Goal: Task Accomplishment & Management: Complete application form

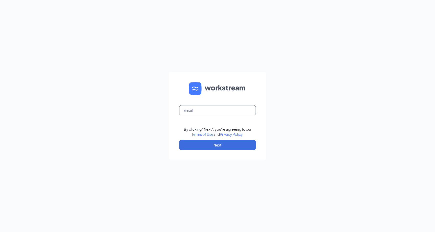
click at [235, 114] on input "text" at bounding box center [217, 110] width 77 height 10
type input "culverstodddrive@gmail.com"
click at [206, 149] on button "Next" at bounding box center [217, 145] width 77 height 10
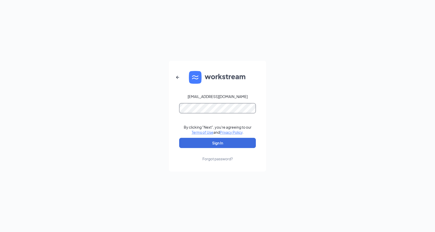
click at [179, 138] on button "Sign In" at bounding box center [217, 143] width 77 height 10
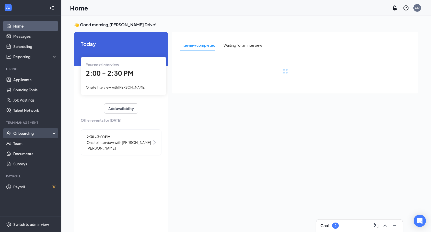
drag, startPoint x: 33, startPoint y: 131, endPoint x: 33, endPoint y: 133, distance: 2.6
click at [33, 131] on div "Onboarding" at bounding box center [32, 133] width 39 height 5
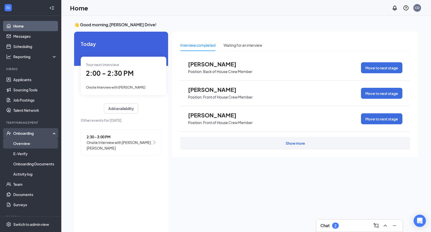
click at [33, 148] on link "Overview" at bounding box center [35, 144] width 44 height 10
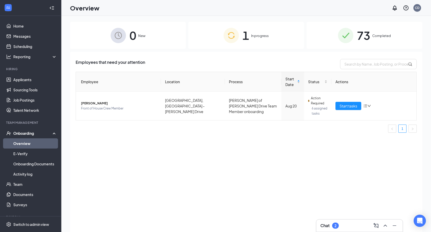
click at [222, 39] on div "1 In progress" at bounding box center [246, 35] width 116 height 27
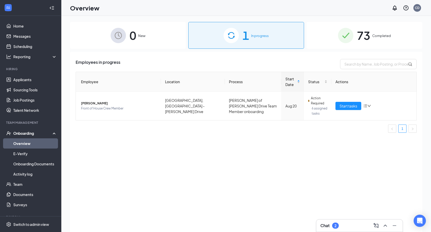
click at [129, 39] on div "0 New" at bounding box center [128, 35] width 116 height 27
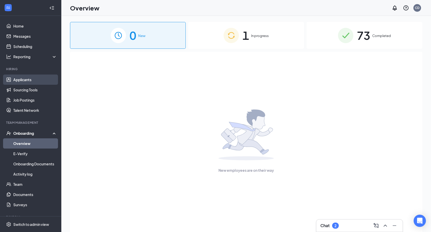
click at [27, 79] on link "Applicants" at bounding box center [35, 80] width 44 height 10
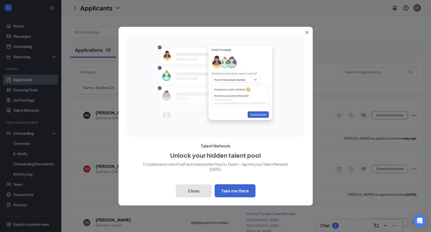
click at [193, 192] on button "Close" at bounding box center [194, 191] width 36 height 13
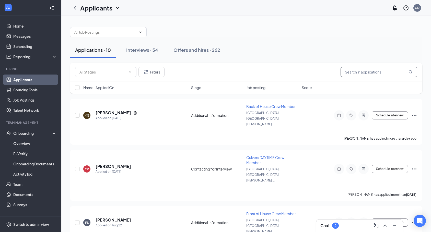
drag, startPoint x: 390, startPoint y: 71, endPoint x: 401, endPoint y: 60, distance: 16.3
click at [390, 71] on input "text" at bounding box center [379, 72] width 77 height 10
type input "kevin"
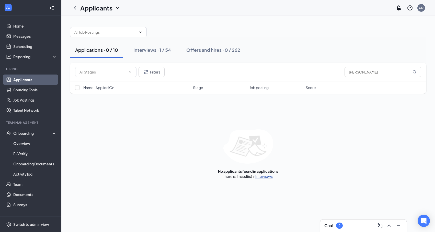
click at [265, 177] on link "Interviews" at bounding box center [263, 176] width 17 height 5
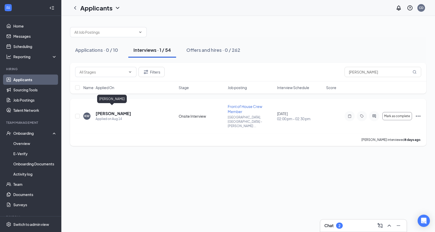
drag, startPoint x: 109, startPoint y: 108, endPoint x: 107, endPoint y: 110, distance: 2.7
click at [109, 111] on h5 "Kevin Walter" at bounding box center [114, 114] width 36 height 6
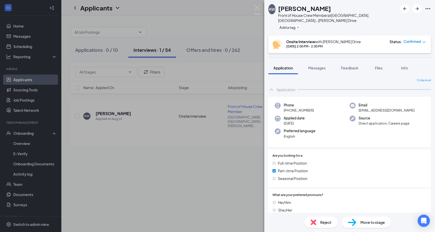
click at [380, 224] on span "Move to stage" at bounding box center [372, 223] width 25 height 6
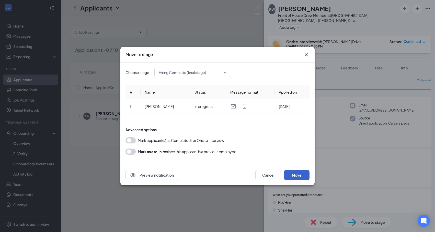
click at [293, 178] on button "Move" at bounding box center [297, 175] width 26 height 10
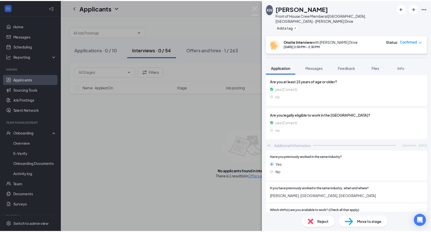
scroll to position [164, 0]
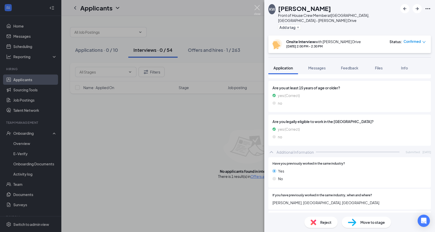
click at [256, 6] on img at bounding box center [257, 10] width 6 height 10
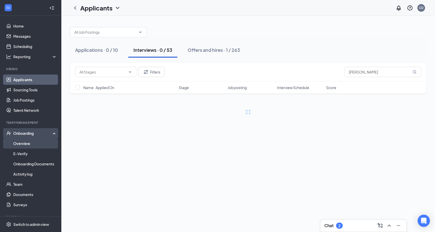
click at [31, 141] on link "Overview" at bounding box center [35, 144] width 44 height 10
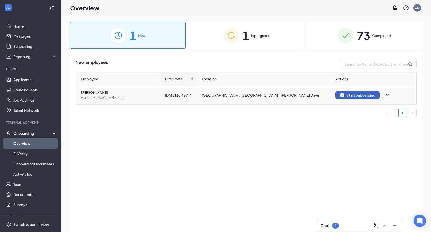
click at [367, 95] on div "Start onboarding" at bounding box center [358, 95] width 36 height 5
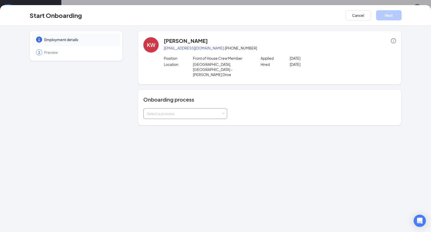
drag, startPoint x: 197, startPoint y: 101, endPoint x: 193, endPoint y: 109, distance: 9.0
click at [196, 109] on div "Select a process" at bounding box center [185, 114] width 77 height 10
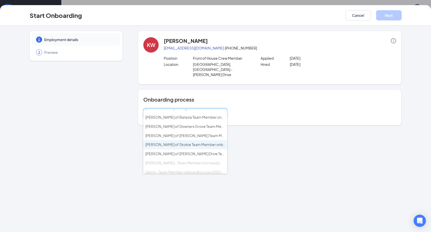
scroll to position [9, 0]
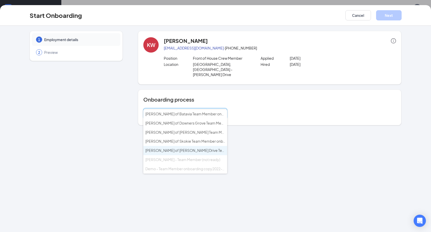
click at [198, 152] on span "Culver's of Todd Drive Team Member onboarding" at bounding box center [203, 150] width 117 height 5
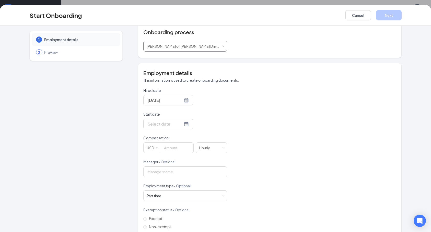
scroll to position [23, 0]
click at [168, 143] on input at bounding box center [177, 148] width 32 height 10
click at [160, 121] on input "Start date" at bounding box center [165, 124] width 35 height 6
click at [182, 121] on div at bounding box center [168, 124] width 41 height 6
type input "[DATE]"
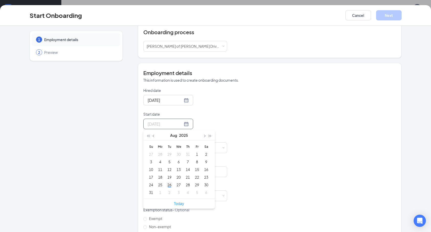
click at [167, 182] on div "26" at bounding box center [169, 185] width 6 height 6
click at [166, 143] on input at bounding box center [177, 148] width 32 height 10
click at [266, 123] on div "Hired date Aug 26, 2025 Start date Aug 26, 2025 Aug 2025 Su Mo Tu We Th Fr Sa 2…" at bounding box center [269, 159] width 253 height 143
click at [185, 143] on input at bounding box center [177, 148] width 32 height 10
type input "15"
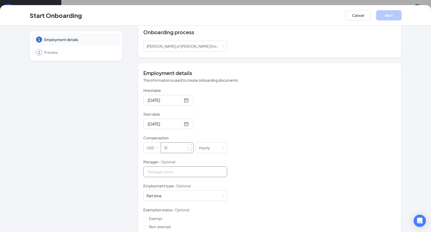
type input "[PERSON_NAME]"
drag, startPoint x: 320, startPoint y: 172, endPoint x: 280, endPoint y: 177, distance: 40.7
click at [321, 173] on div "Hired date Aug 26, 2025 Start date Aug 26, 2025 Aug 2025 Su Mo Tu We Th Fr Sa 2…" at bounding box center [269, 159] width 253 height 143
click at [147, 217] on span "Exempt" at bounding box center [155, 219] width 17 height 5
click at [147, 218] on input "Exempt" at bounding box center [145, 220] width 4 height 4
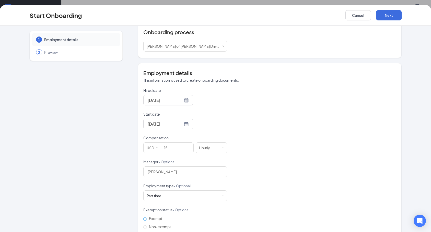
radio input "true"
click at [148, 223] on label "Non-exempt" at bounding box center [158, 227] width 30 height 8
click at [147, 226] on input "Non-exempt" at bounding box center [145, 228] width 4 height 4
radio input "true"
radio input "false"
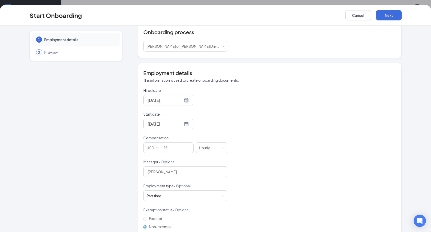
click at [225, 93] on div "Hired date Aug 26, 2025 Start date Aug 26, 2025 Aug 2025 Su Mo Tu We Th Fr Sa 2…" at bounding box center [269, 159] width 253 height 143
click at [282, 98] on div "Hired date Aug 26, 2025 Start date Aug 26, 2025 Aug 2025 Su Mo Tu We Th Fr Sa 2…" at bounding box center [269, 159] width 253 height 143
click at [174, 143] on input "15" at bounding box center [177, 148] width 32 height 10
click at [216, 125] on form "Hired date Aug 26, 2025 Start date Aug 26, 2025 Aug 2025 Su Mo Tu We Th Fr Sa 2…" at bounding box center [185, 159] width 84 height 143
click at [171, 143] on input "15" at bounding box center [177, 148] width 32 height 10
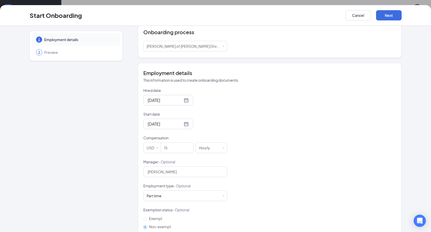
click at [264, 117] on div "Hired date Aug 26, 2025 Start date Aug 26, 2025 Aug 2025 Su Mo Tu We Th Fr Sa 2…" at bounding box center [269, 159] width 253 height 143
click at [300, 170] on div "Hired date Aug 26, 2025 Start date Aug 26, 2025 Aug 2025 Su Mo Tu We Th Fr Sa 2…" at bounding box center [269, 159] width 253 height 143
click at [387, 19] on button "Next" at bounding box center [389, 15] width 26 height 10
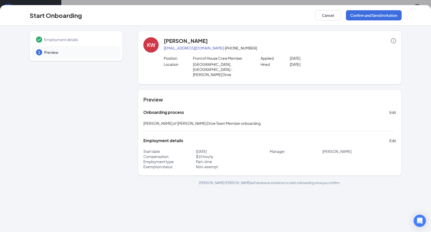
scroll to position [0, 0]
click at [366, 15] on button "Confirm and Send Invitation" at bounding box center [374, 15] width 56 height 10
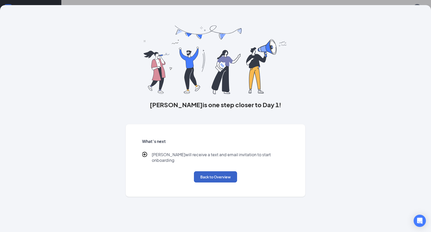
click at [217, 177] on button "Back to Overview" at bounding box center [215, 177] width 43 height 11
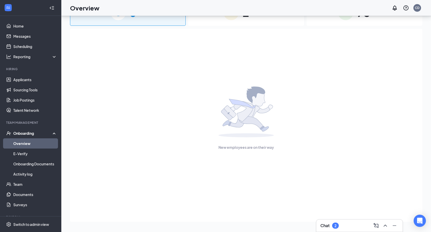
click at [227, 28] on div "0 New 2 In progress 73 Completed New employees are on their way" at bounding box center [246, 112] width 353 height 227
click at [33, 133] on div "Onboarding" at bounding box center [32, 133] width 39 height 5
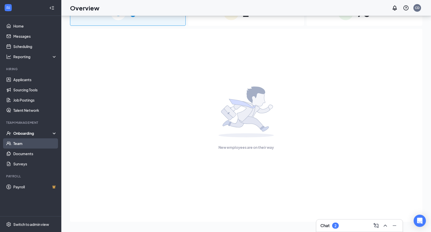
click at [32, 141] on link "Team" at bounding box center [35, 144] width 44 height 10
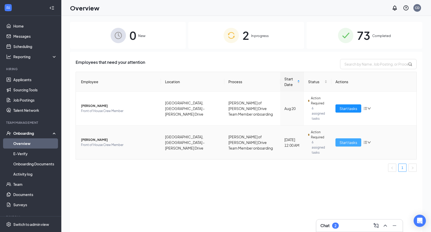
click at [341, 140] on span "Start tasks" at bounding box center [349, 143] width 18 height 6
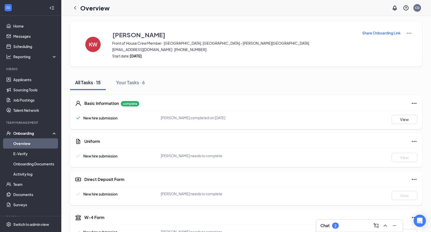
click at [411, 31] on img at bounding box center [409, 33] width 6 height 6
click at [369, 34] on p "Share Onboarding Link" at bounding box center [382, 32] width 38 height 5
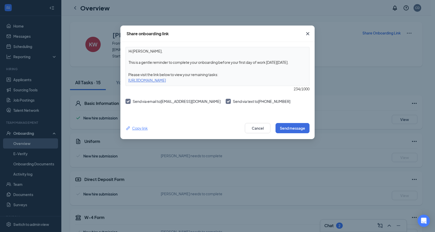
click at [140, 127] on div "Copy link" at bounding box center [137, 129] width 22 height 6
click at [260, 128] on button "Cancel" at bounding box center [258, 128] width 26 height 10
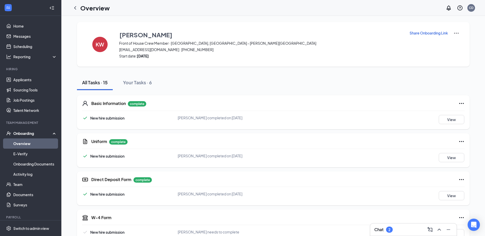
click at [460, 102] on icon "Ellipses" at bounding box center [461, 103] width 6 height 6
click at [466, 117] on li "Restart" at bounding box center [471, 114] width 27 height 11
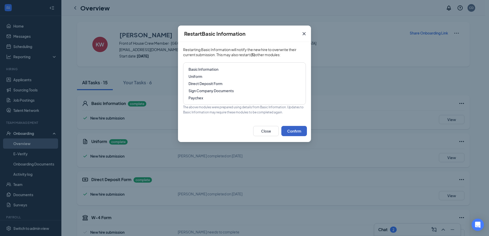
click at [292, 129] on button "Confirm" at bounding box center [294, 131] width 26 height 10
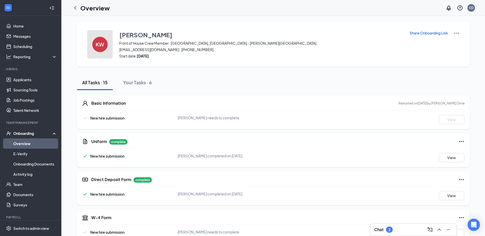
click at [101, 43] on h4 "KW" at bounding box center [100, 45] width 8 height 4
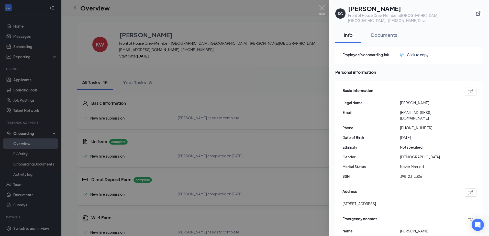
click at [468, 89] on img at bounding box center [470, 91] width 5 height 5
type input "[PHONE_NUMBER]"
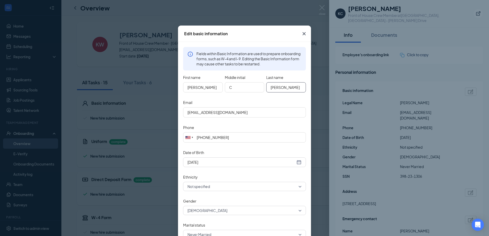
click at [295, 89] on input "Walter" at bounding box center [286, 87] width 40 height 10
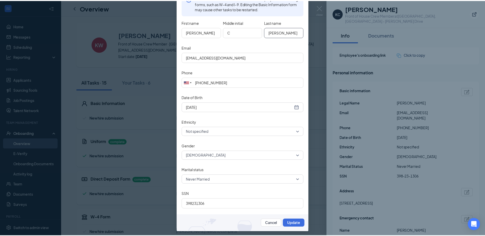
scroll to position [48, 0]
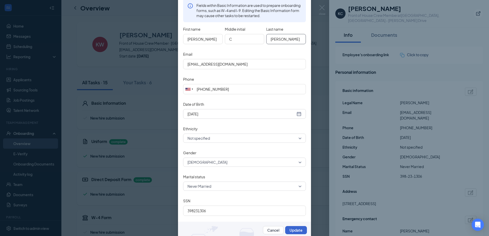
type input "[PERSON_NAME]"
click at [288, 231] on button "Update" at bounding box center [296, 230] width 22 height 8
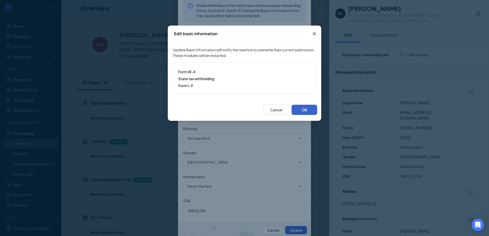
click at [296, 111] on button "OK" at bounding box center [304, 110] width 26 height 10
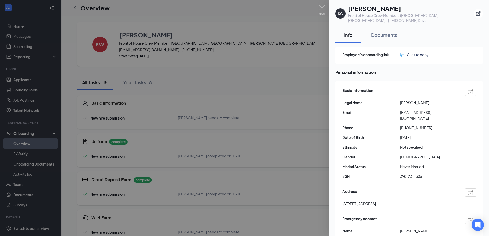
drag, startPoint x: 280, startPoint y: 63, endPoint x: 281, endPoint y: 61, distance: 2.8
click at [280, 63] on div at bounding box center [244, 118] width 489 height 236
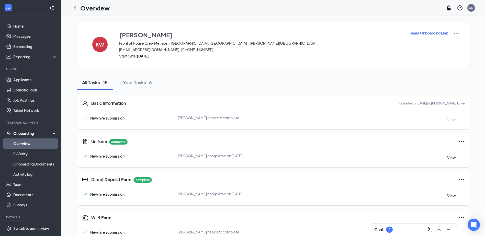
click at [420, 31] on p "Share Onboarding Link" at bounding box center [429, 32] width 38 height 5
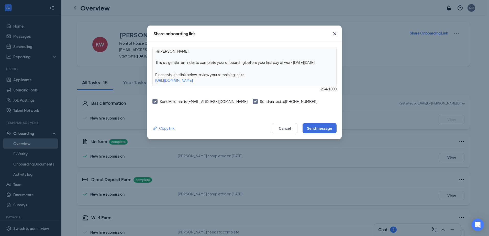
click at [170, 127] on div "Copy link" at bounding box center [163, 129] width 22 height 6
click at [333, 33] on icon "Cross" at bounding box center [335, 34] width 6 height 6
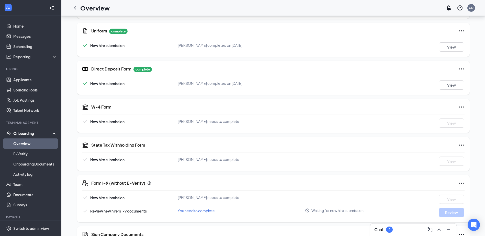
scroll to position [119, 0]
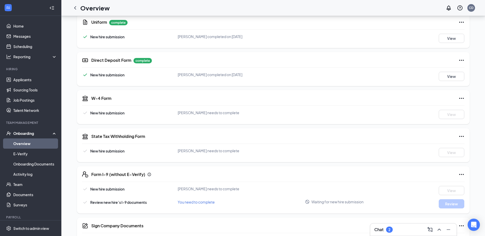
click at [462, 59] on icon "Ellipses" at bounding box center [461, 60] width 6 height 6
click at [473, 73] on span "Restart" at bounding box center [471, 70] width 12 height 5
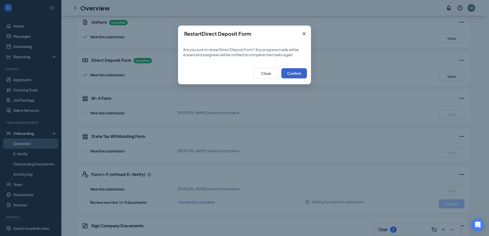
click at [294, 70] on button "Confirm" at bounding box center [294, 73] width 26 height 10
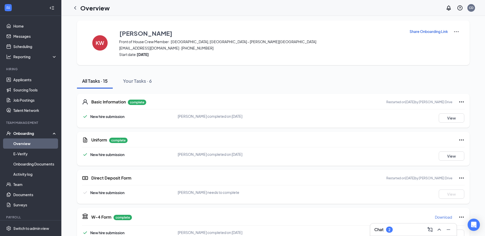
scroll to position [0, 0]
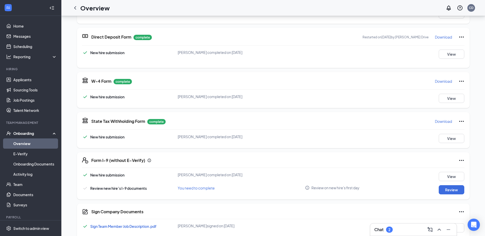
scroll to position [136, 0]
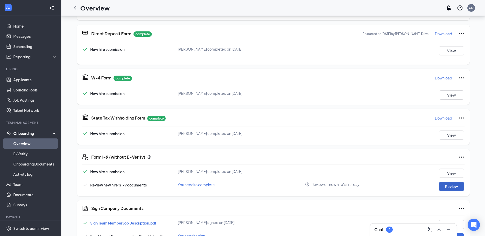
click at [446, 187] on button "Review" at bounding box center [452, 186] width 26 height 9
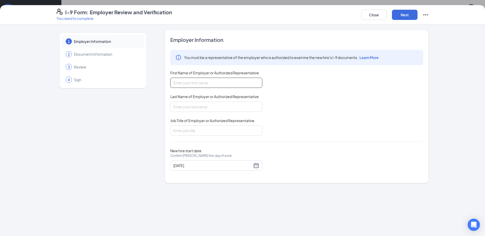
click at [213, 85] on input "First Name of Employer or Authorized Representative" at bounding box center [216, 83] width 92 height 10
click at [451, 142] on div "1 Employer Information 2 Document Information 3 Review 4 Sign Employer Informat…" at bounding box center [242, 130] width 485 height 211
click at [181, 80] on input "First Name of Employer or Authorized Representative" at bounding box center [216, 83] width 92 height 10
click at [233, 84] on input "[PERSON_NAME]" at bounding box center [216, 83] width 92 height 10
type input "[PERSON_NAME]"
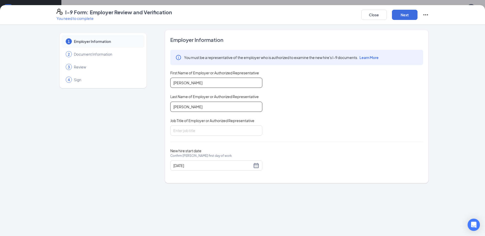
type input "[PERSON_NAME]"
type input "General Manager"
click at [409, 17] on button "Next" at bounding box center [405, 15] width 26 height 10
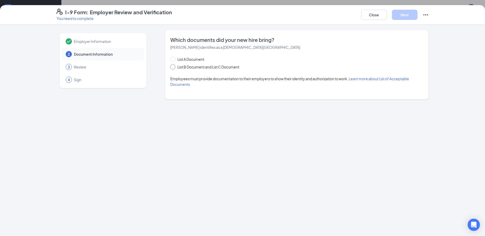
click at [172, 67] on input "List B Document and List C Document" at bounding box center [172, 66] width 4 height 4
radio input "true"
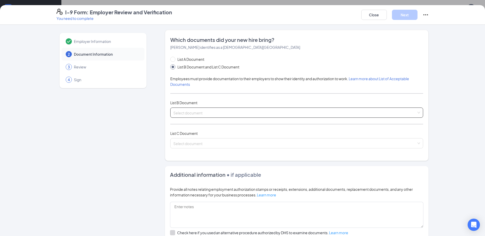
click at [186, 108] on input "search" at bounding box center [294, 112] width 243 height 8
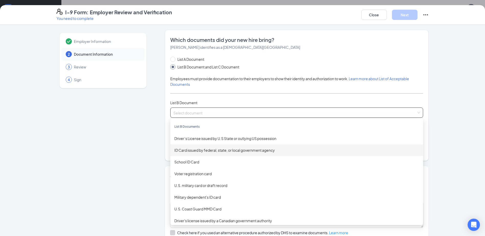
click at [179, 150] on div "ID Card issued by federal, state, or local government agency" at bounding box center [296, 151] width 245 height 6
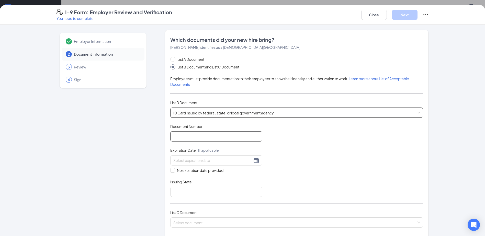
click at [184, 138] on input "Document Number" at bounding box center [216, 136] width 92 height 10
type input "W4365030113906"
click at [177, 160] on input at bounding box center [212, 161] width 79 height 6
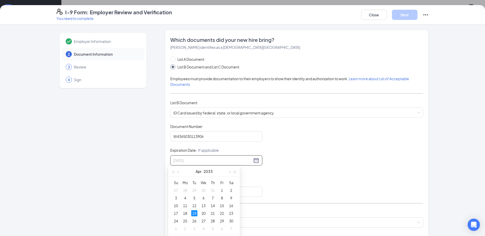
click at [195, 211] on div "19" at bounding box center [194, 213] width 6 height 6
type input "[DATE]"
click at [200, 196] on input "Issuing State" at bounding box center [216, 192] width 92 height 10
type input "WI"
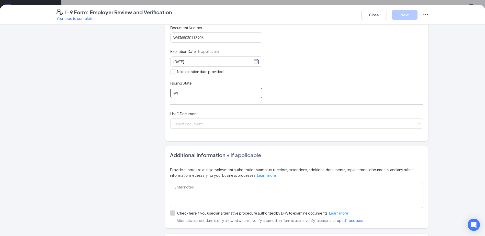
scroll to position [102, 0]
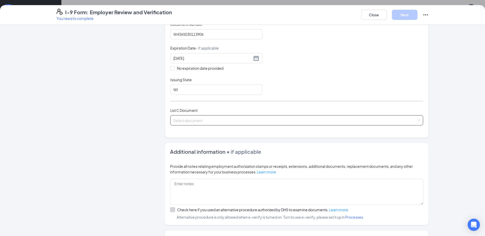
click at [201, 118] on input "search" at bounding box center [294, 120] width 243 height 8
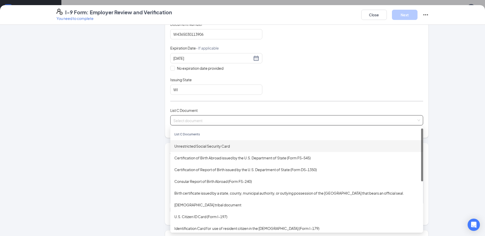
click at [203, 148] on div "Unrestricted Social Security Card" at bounding box center [296, 146] width 245 height 6
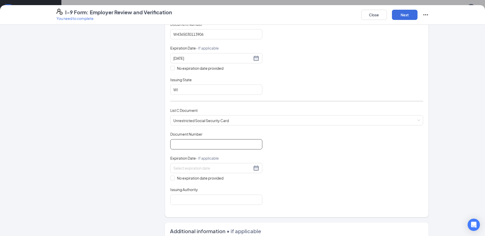
click at [208, 143] on input "Document Number" at bounding box center [216, 144] width 92 height 10
type input "398231306"
click at [172, 178] on input "No expiration date provided" at bounding box center [172, 178] width 4 height 4
checkbox input "true"
click at [180, 200] on input "Issuing Authority" at bounding box center [216, 201] width 92 height 10
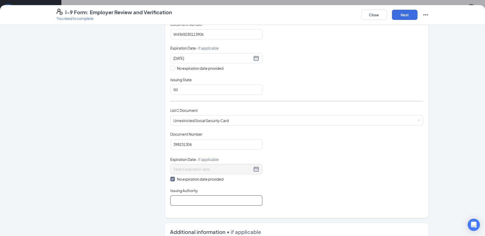
type input "Soc Sec Admin"
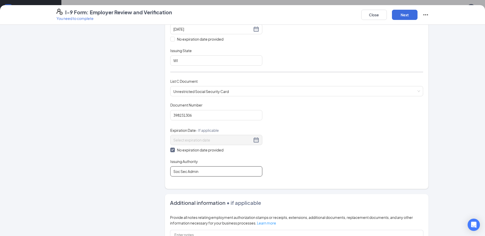
scroll to position [145, 0]
drag, startPoint x: 390, startPoint y: 14, endPoint x: 393, endPoint y: 14, distance: 2.8
click at [391, 14] on div "Close Next" at bounding box center [394, 15] width 67 height 12
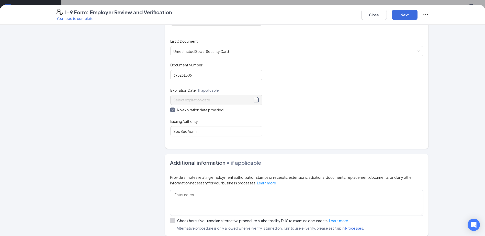
scroll to position [166, 0]
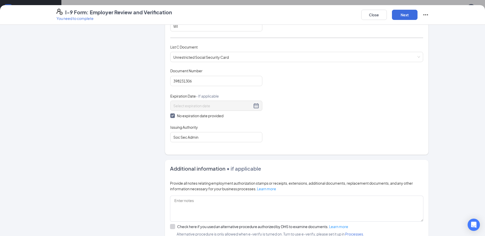
click at [309, 91] on div "Document Title Unrestricted Social Security Card Document Number 398231306 Expi…" at bounding box center [296, 105] width 253 height 74
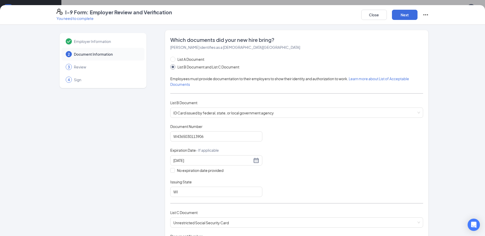
scroll to position [162, 0]
click at [406, 16] on button "Next" at bounding box center [405, 15] width 26 height 10
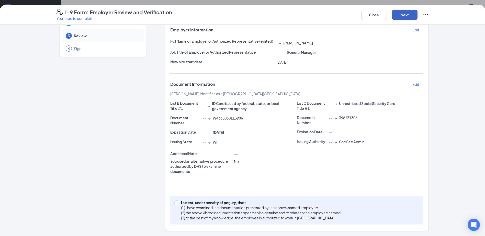
scroll to position [275, 0]
click at [174, 203] on input "I attest, under penalty of [PERSON_NAME], that: (1) I have examined the documen…" at bounding box center [176, 203] width 4 height 4
checkbox input "true"
click at [395, 14] on button "Next" at bounding box center [405, 15] width 26 height 10
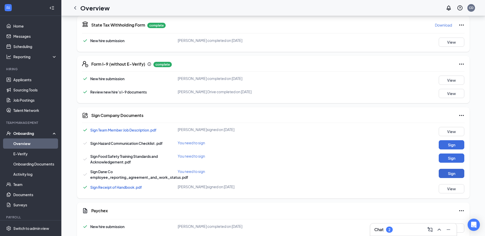
scroll to position [229, 0]
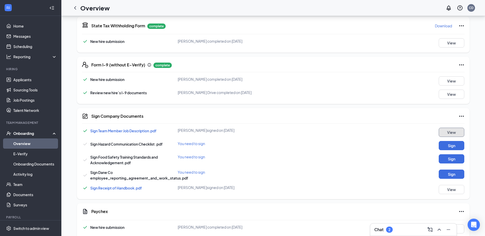
click at [445, 134] on button "View" at bounding box center [452, 132] width 26 height 9
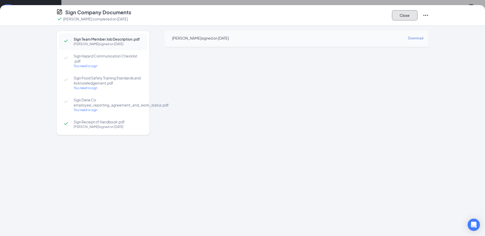
click at [406, 14] on button "Close" at bounding box center [405, 15] width 26 height 10
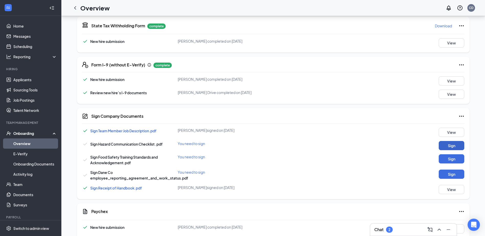
click at [448, 144] on button "Sign" at bounding box center [452, 145] width 26 height 9
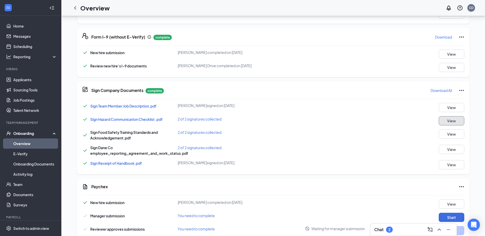
scroll to position [279, 0]
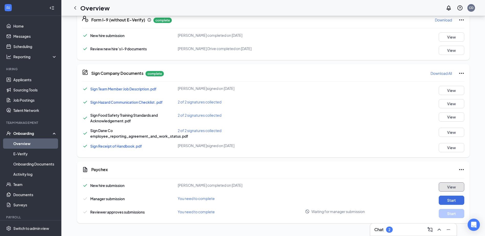
click at [447, 188] on button "View" at bounding box center [452, 187] width 26 height 9
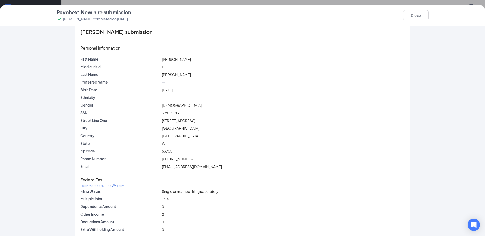
scroll to position [18, 0]
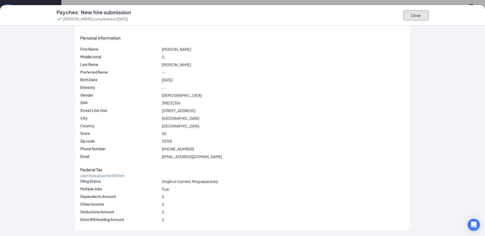
click at [414, 12] on button "Close" at bounding box center [416, 15] width 26 height 10
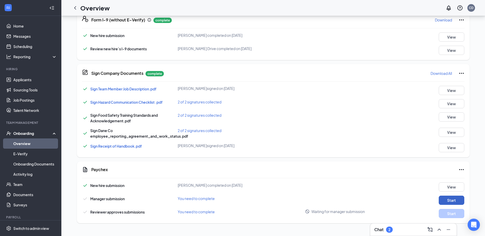
click at [452, 201] on button "Start" at bounding box center [452, 200] width 26 height 9
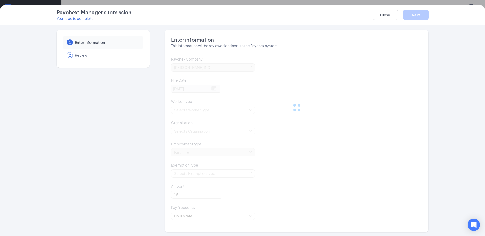
scroll to position [236, 0]
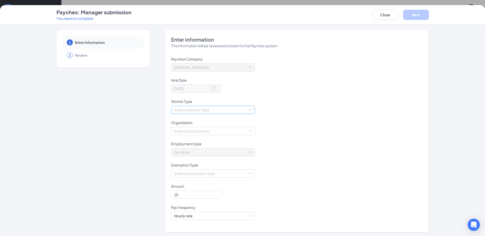
click at [181, 107] on input "search" at bounding box center [211, 110] width 74 height 8
click at [186, 118] on div "Employee" at bounding box center [211, 120] width 78 height 6
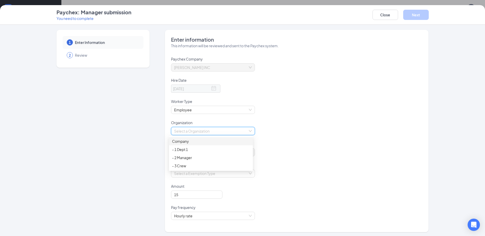
click at [186, 131] on input "search" at bounding box center [211, 131] width 74 height 8
click at [182, 167] on div "- 3 Crew" at bounding box center [211, 166] width 78 height 6
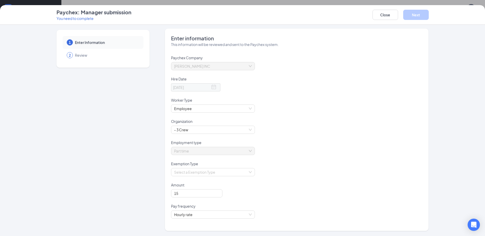
click at [399, 155] on div "Part time" at bounding box center [296, 154] width 251 height 14
click at [179, 176] on input "search" at bounding box center [211, 174] width 74 height 8
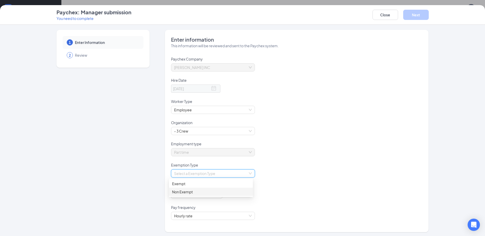
click at [183, 191] on div "Non Exempt" at bounding box center [211, 192] width 78 height 6
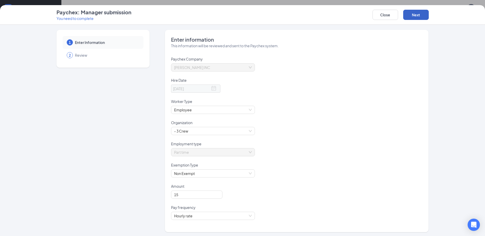
click at [415, 15] on button "Next" at bounding box center [416, 15] width 26 height 10
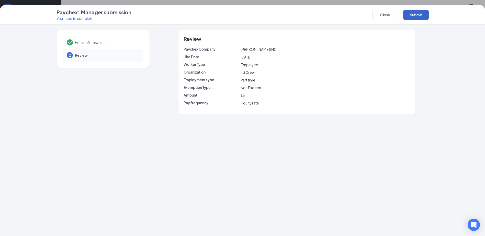
click at [415, 15] on button "Submit" at bounding box center [416, 15] width 26 height 10
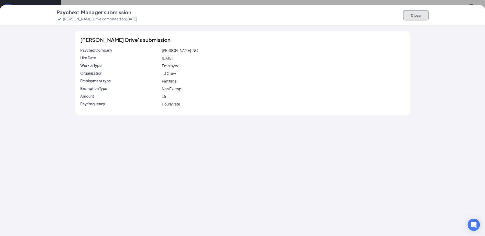
click at [413, 17] on button "Close" at bounding box center [416, 15] width 26 height 10
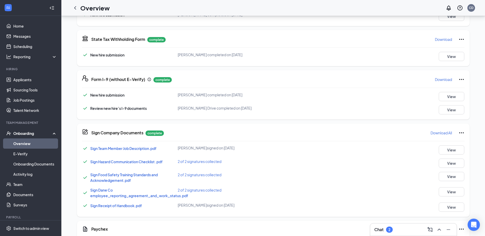
scroll to position [279, 0]
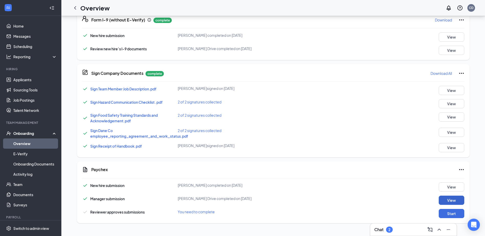
click at [454, 199] on button "View" at bounding box center [452, 200] width 26 height 9
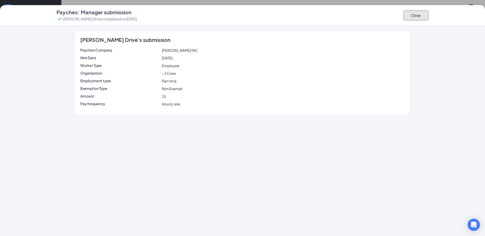
click at [417, 16] on button "Close" at bounding box center [416, 15] width 26 height 10
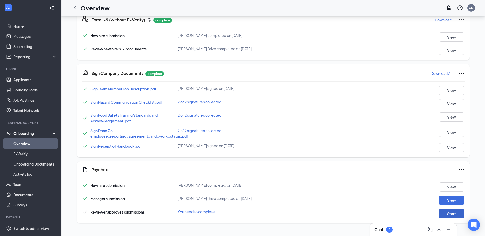
click at [446, 214] on button "Start" at bounding box center [452, 213] width 26 height 9
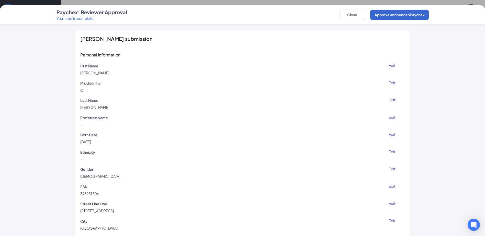
click at [387, 9] on div "Close Approve and send to Paychex" at bounding box center [384, 15] width 89 height 12
click at [388, 12] on button "Approve and send to Paychex" at bounding box center [399, 15] width 59 height 10
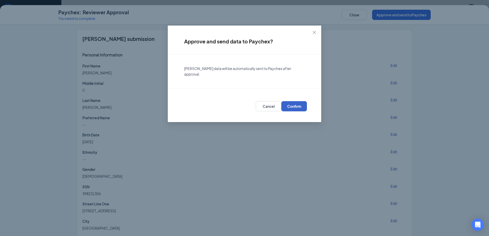
click at [293, 107] on span "Confirm" at bounding box center [294, 106] width 14 height 5
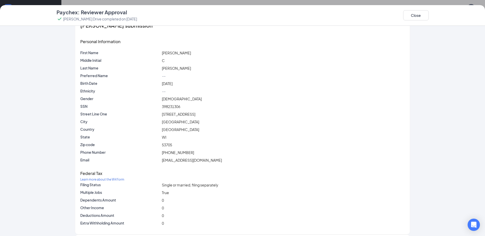
scroll to position [0, 0]
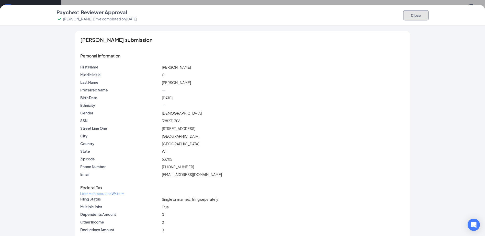
click at [412, 15] on button "Close" at bounding box center [416, 15] width 26 height 10
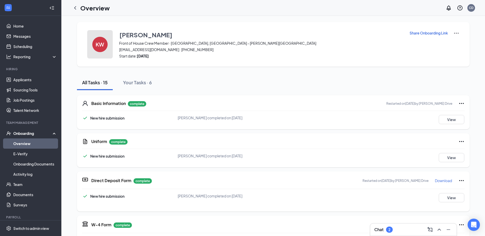
click at [93, 45] on div "KW" at bounding box center [99, 44] width 15 height 15
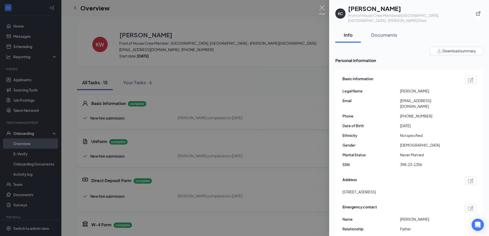
drag, startPoint x: 465, startPoint y: 47, endPoint x: 451, endPoint y: 34, distance: 19.0
click at [465, 48] on span "Download summary" at bounding box center [458, 50] width 33 height 5
